Goal: Find specific page/section: Find specific page/section

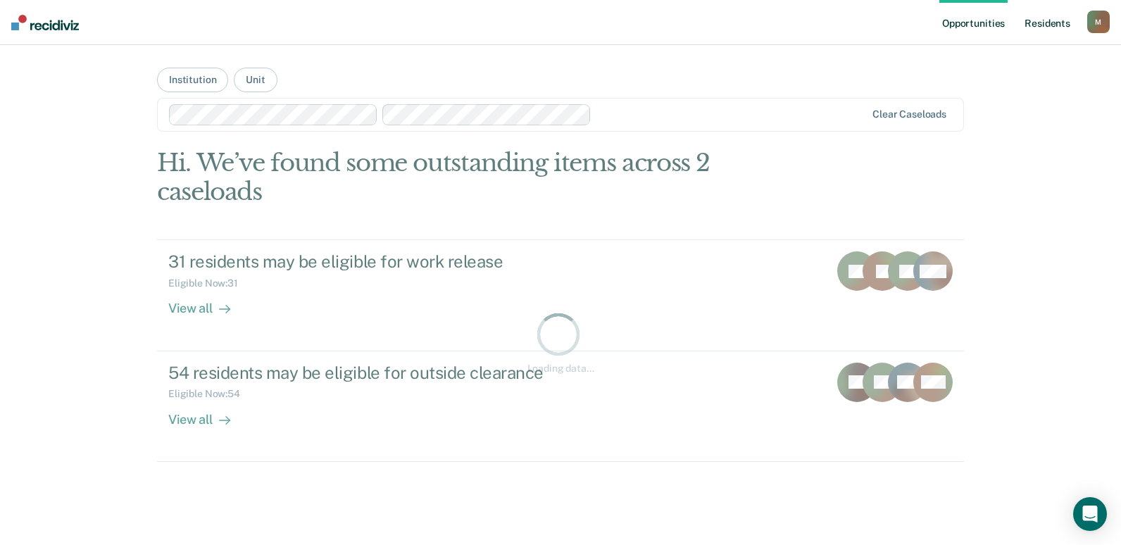
click at [1043, 27] on link "Resident s" at bounding box center [1047, 22] width 51 height 45
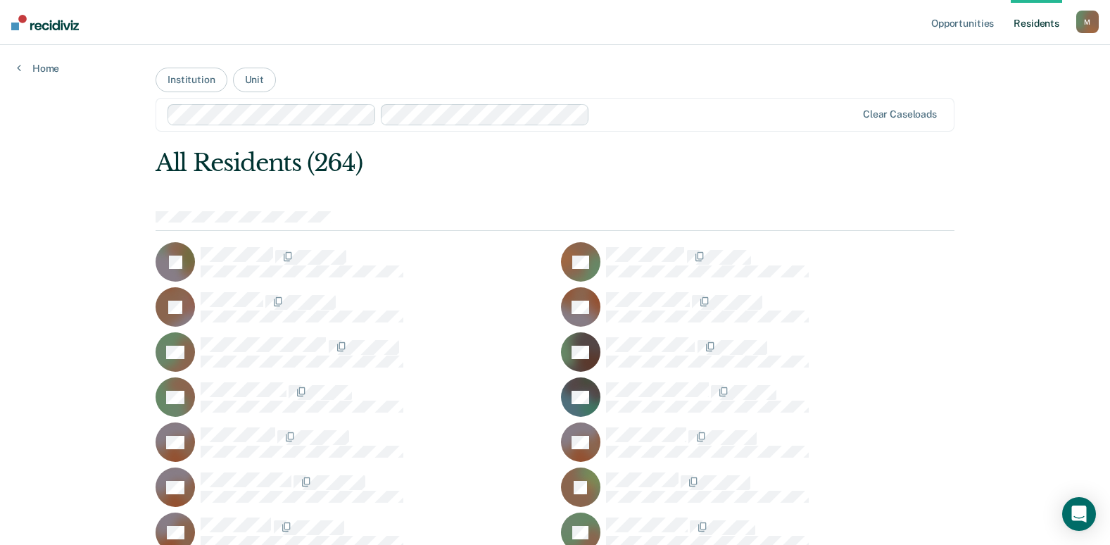
scroll to position [2054, 0]
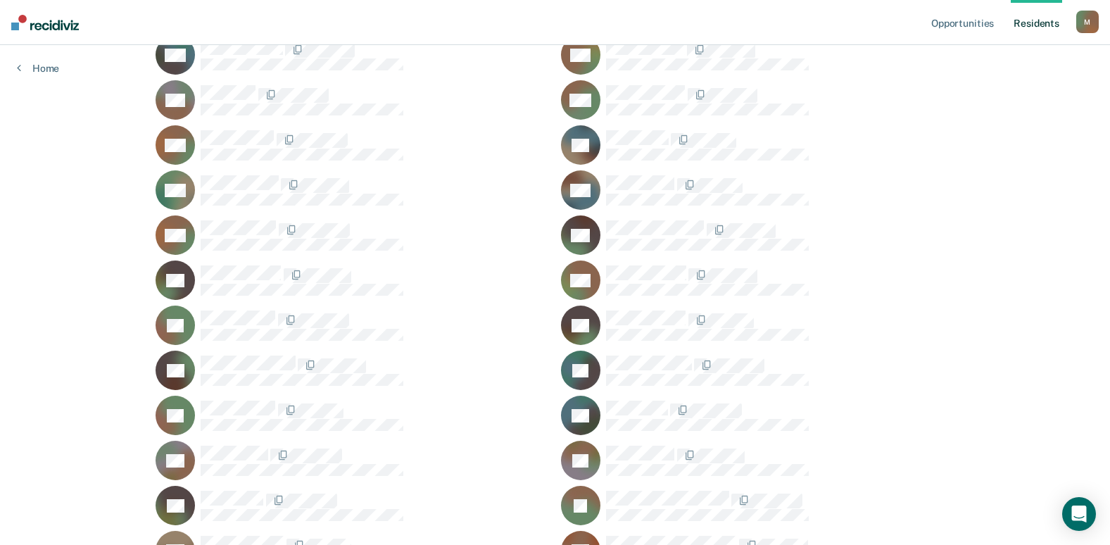
scroll to position [4668, 0]
